Goal: Find specific page/section: Find specific page/section

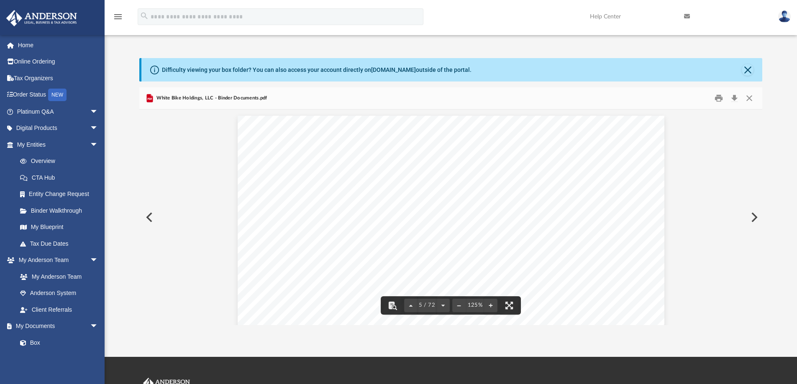
scroll to position [2427, 0]
click at [748, 96] on button "Close" at bounding box center [749, 98] width 15 height 13
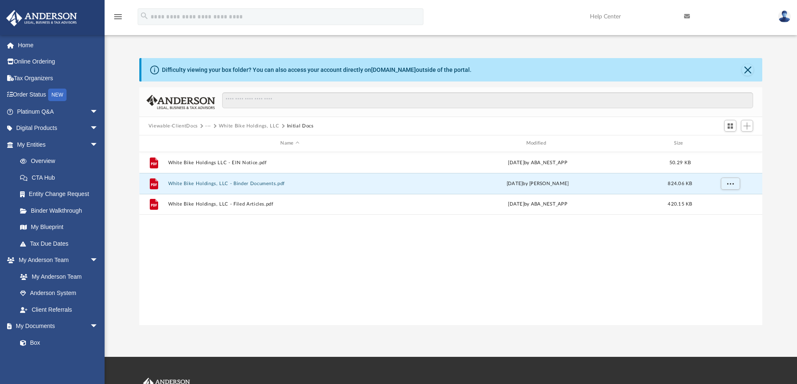
click at [193, 124] on button "Viewable-ClientDocs" at bounding box center [173, 127] width 49 height 8
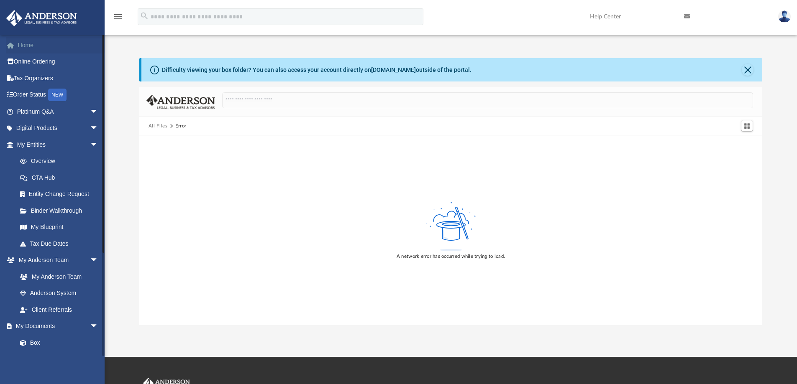
click at [22, 41] on link "Home" at bounding box center [58, 45] width 105 height 17
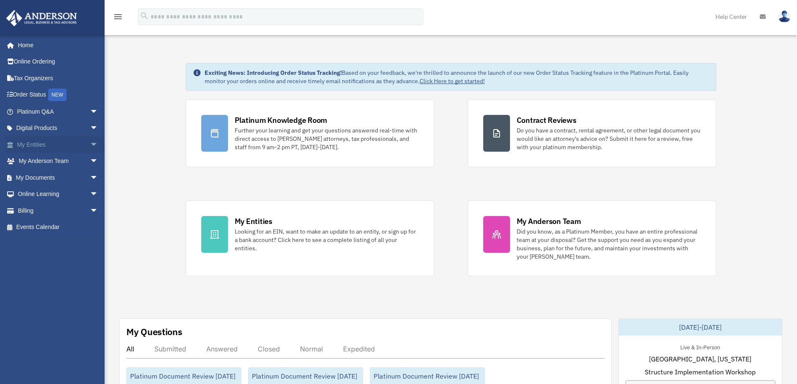
click at [90, 142] on span "arrow_drop_down" at bounding box center [98, 144] width 17 height 17
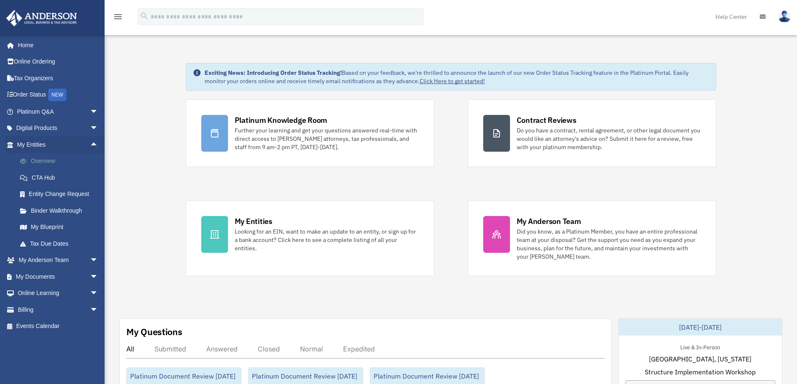
click at [42, 160] on link "Overview" at bounding box center [61, 161] width 99 height 17
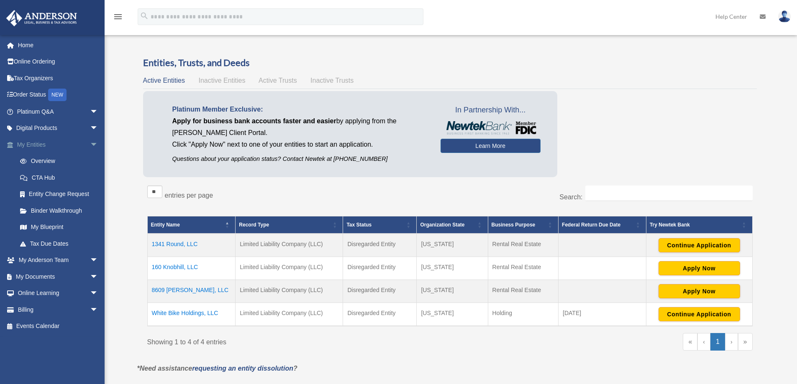
click at [90, 144] on span "arrow_drop_down" at bounding box center [98, 144] width 17 height 17
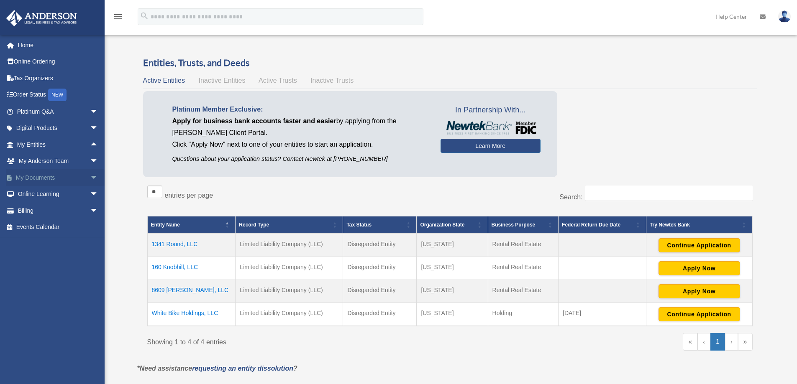
click at [90, 176] on span "arrow_drop_down" at bounding box center [98, 177] width 17 height 17
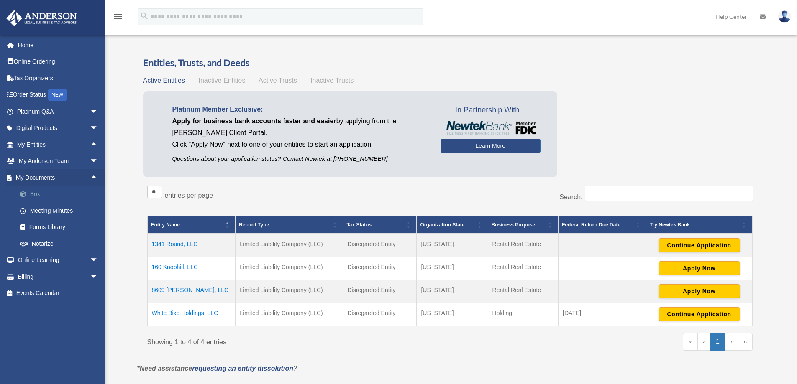
click at [38, 192] on link "Box" at bounding box center [61, 194] width 99 height 17
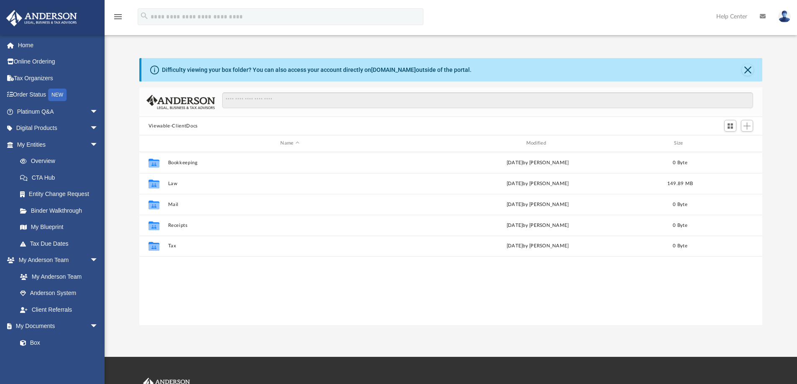
scroll to position [184, 617]
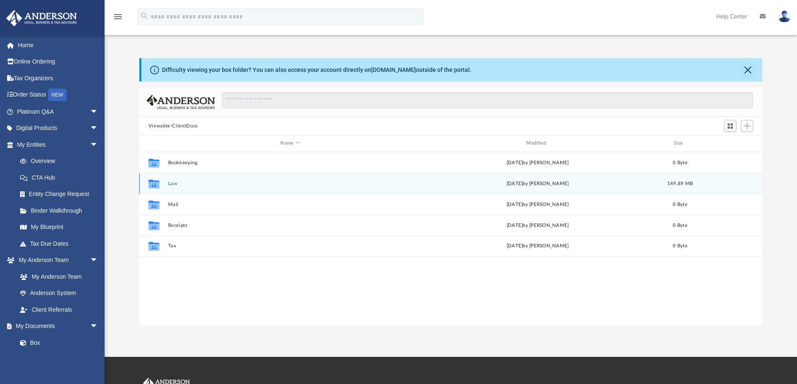
click at [190, 183] on button "Law" at bounding box center [290, 183] width 244 height 5
click at [204, 182] on button "160 Knobhill, LLC" at bounding box center [290, 183] width 244 height 5
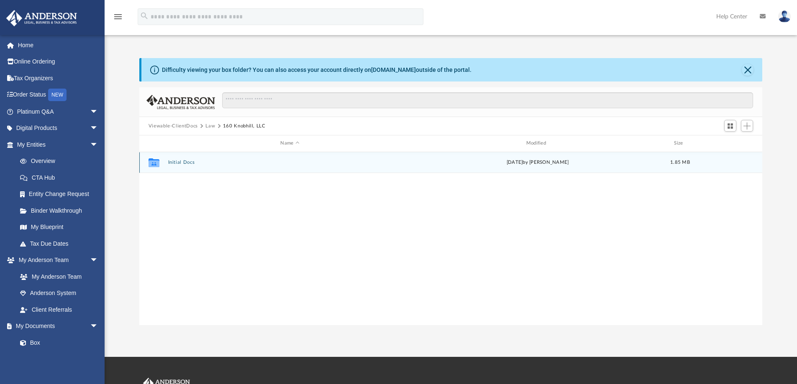
click at [179, 162] on button "Initial Docs" at bounding box center [290, 162] width 244 height 5
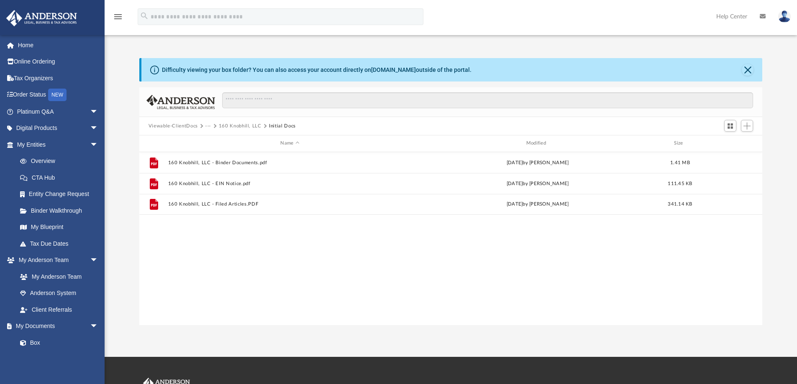
click at [193, 126] on button "Viewable-ClientDocs" at bounding box center [173, 127] width 49 height 8
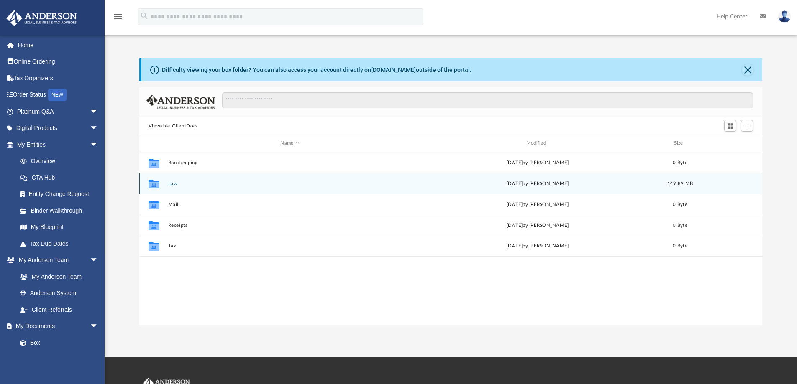
click at [178, 183] on button "Law" at bounding box center [290, 183] width 244 height 5
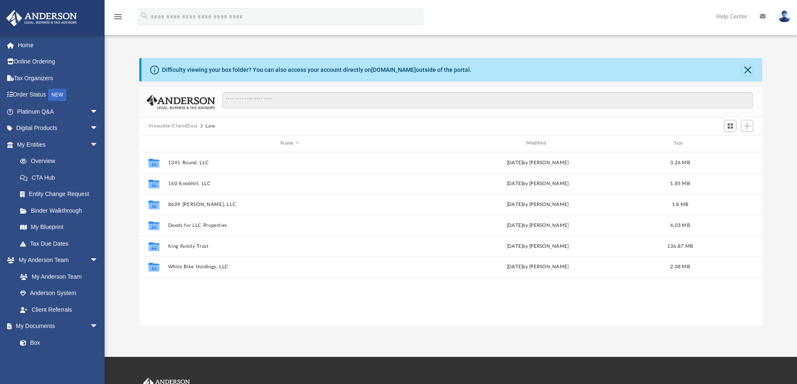
click at [786, 15] on img at bounding box center [784, 16] width 13 height 12
click at [637, 72] on link "Logout" at bounding box center [649, 72] width 84 height 17
